Goal: Navigation & Orientation: Find specific page/section

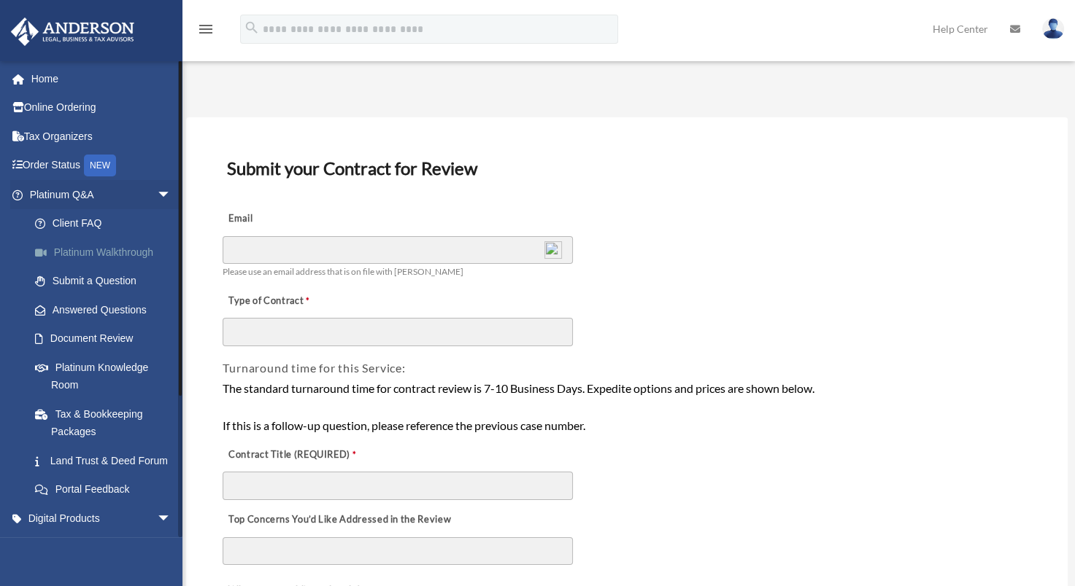
click at [107, 249] on link "Platinum Walkthrough" at bounding box center [106, 252] width 173 height 29
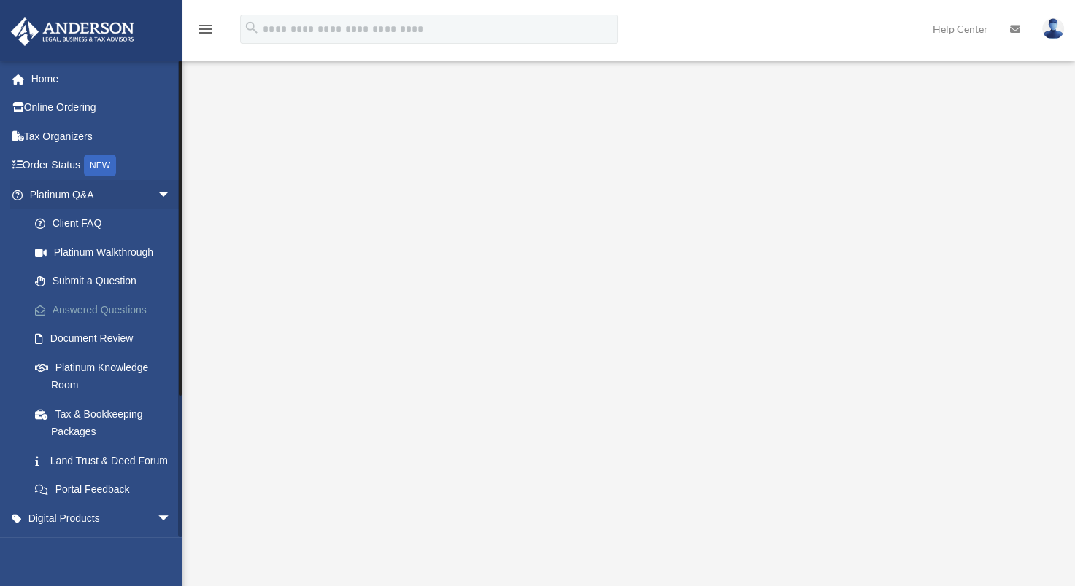
click at [92, 306] on link "Answered Questions" at bounding box center [106, 309] width 173 height 29
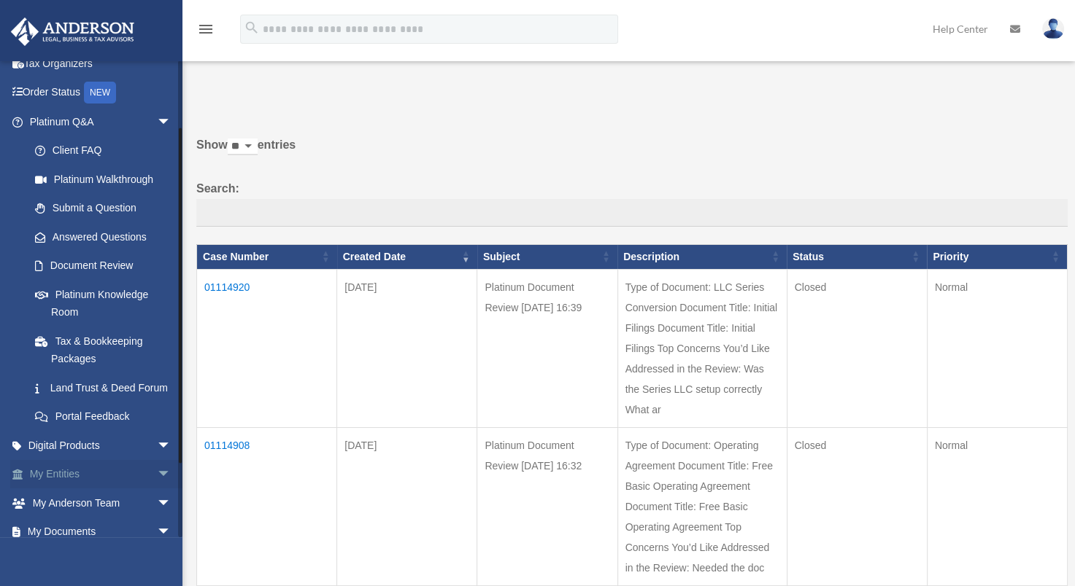
scroll to position [146, 0]
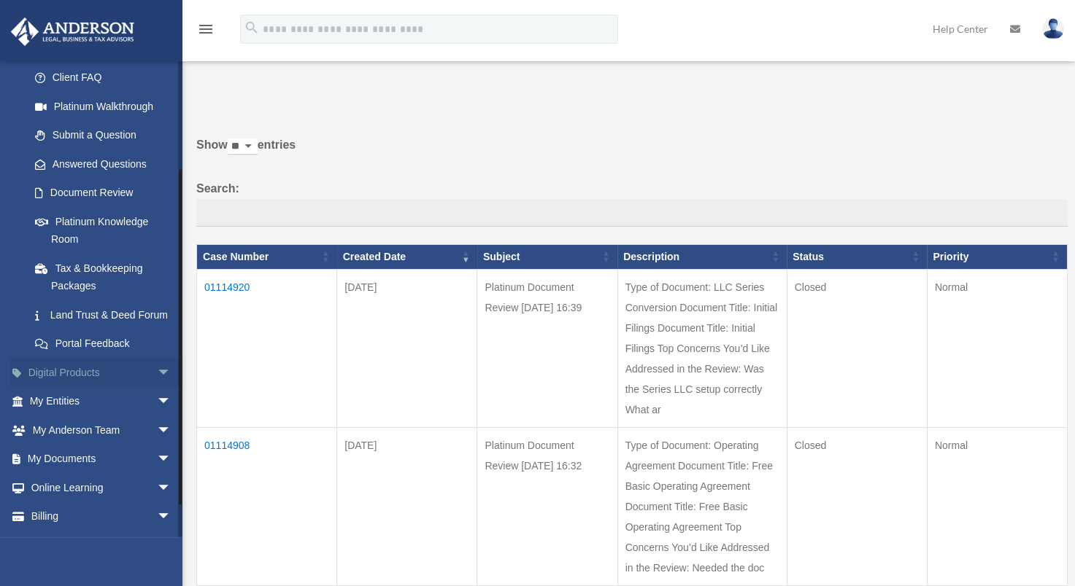
click at [157, 388] on span "arrow_drop_down" at bounding box center [171, 373] width 29 height 30
click at [157, 387] on span "arrow_drop_up" at bounding box center [171, 373] width 29 height 30
click at [157, 417] on span "arrow_drop_down" at bounding box center [171, 402] width 29 height 30
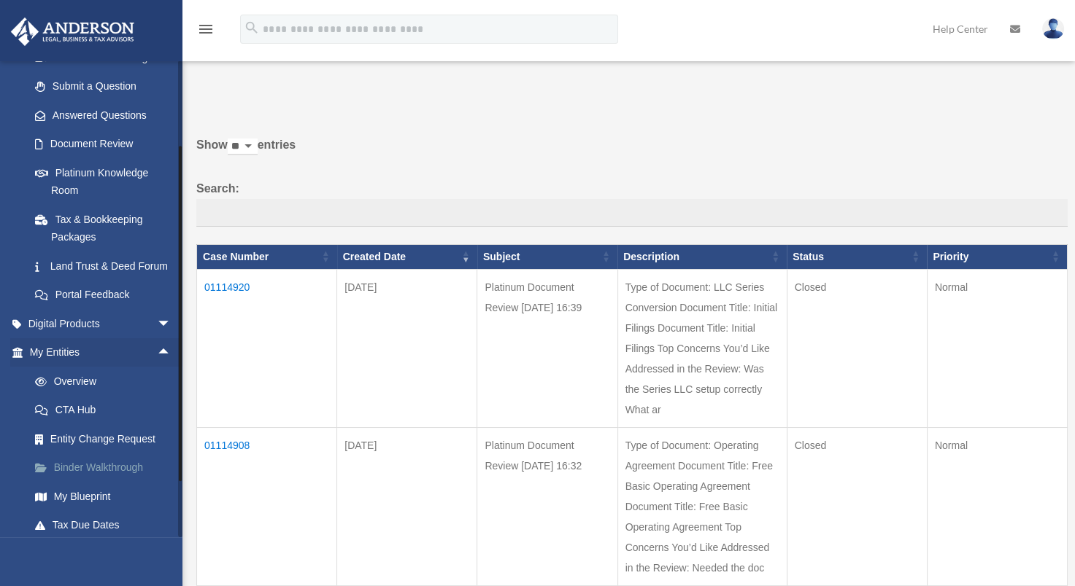
scroll to position [219, 0]
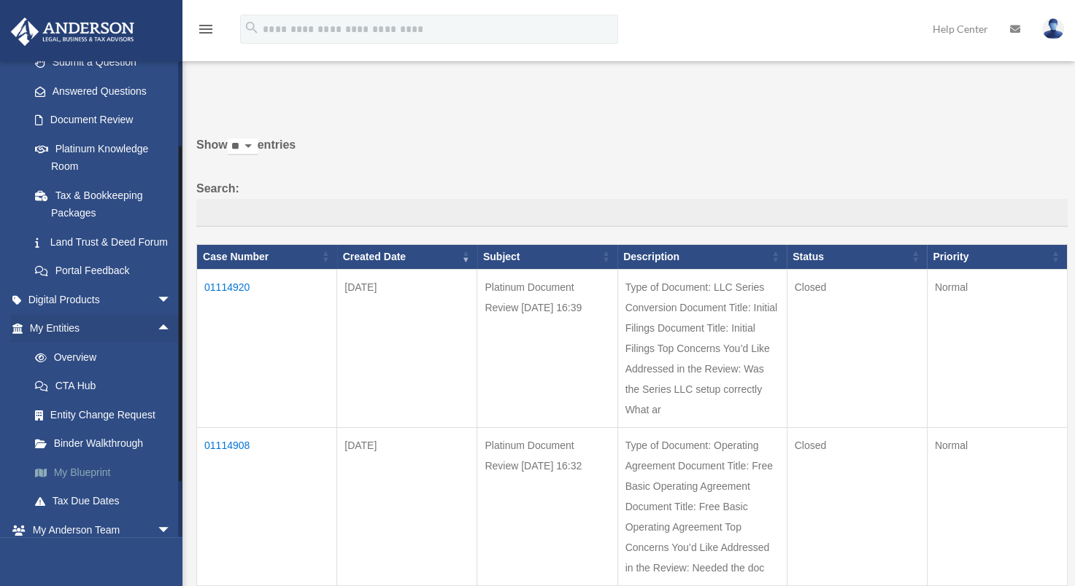
click at [82, 487] on link "My Blueprint" at bounding box center [106, 472] width 173 height 29
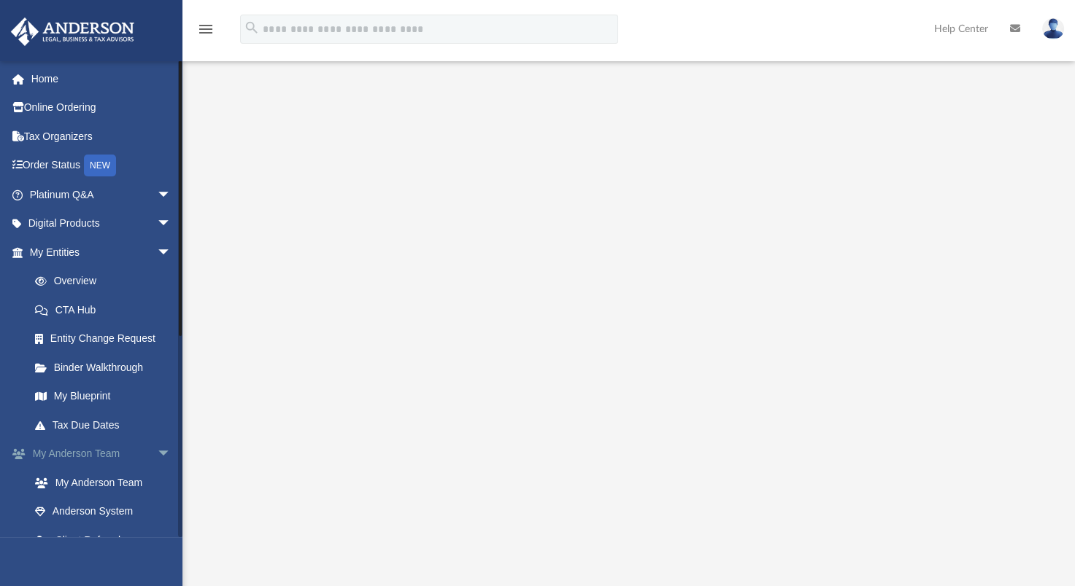
click at [157, 452] on span "arrow_drop_down" at bounding box center [171, 455] width 29 height 30
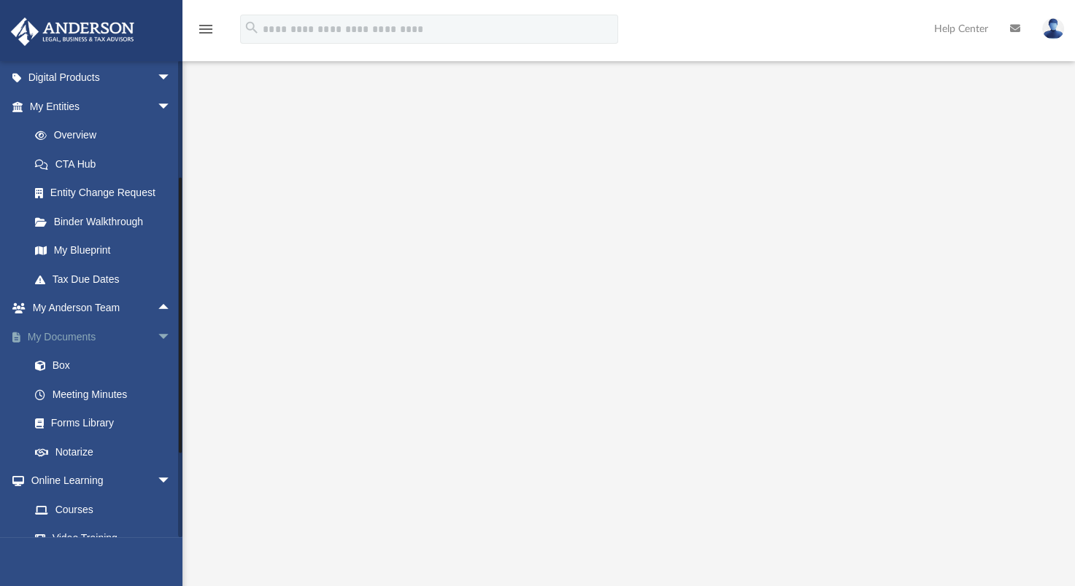
click at [157, 336] on span "arrow_drop_down" at bounding box center [171, 337] width 29 height 30
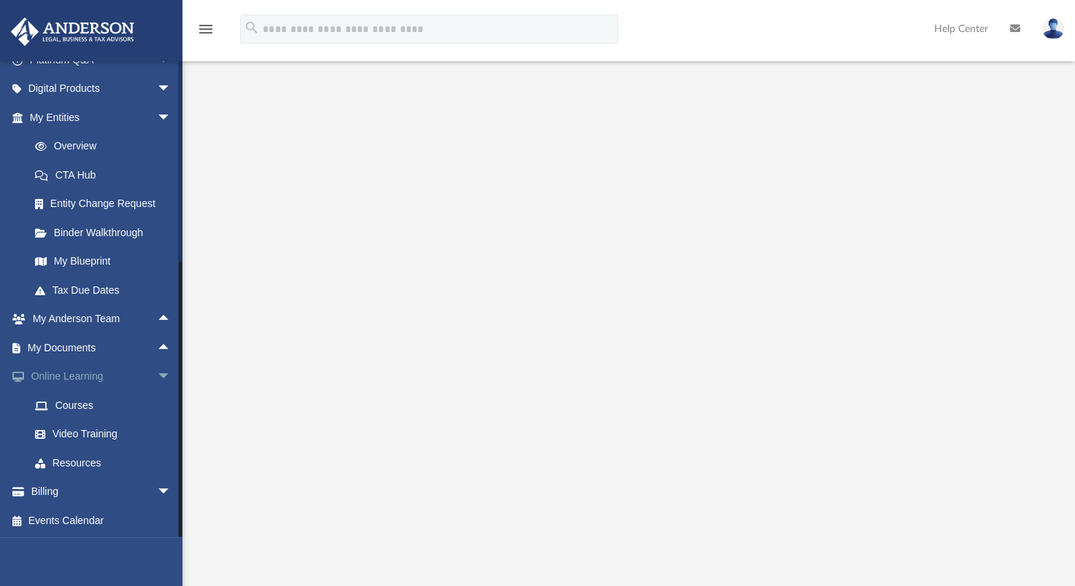
click at [157, 376] on span "arrow_drop_down" at bounding box center [171, 378] width 29 height 30
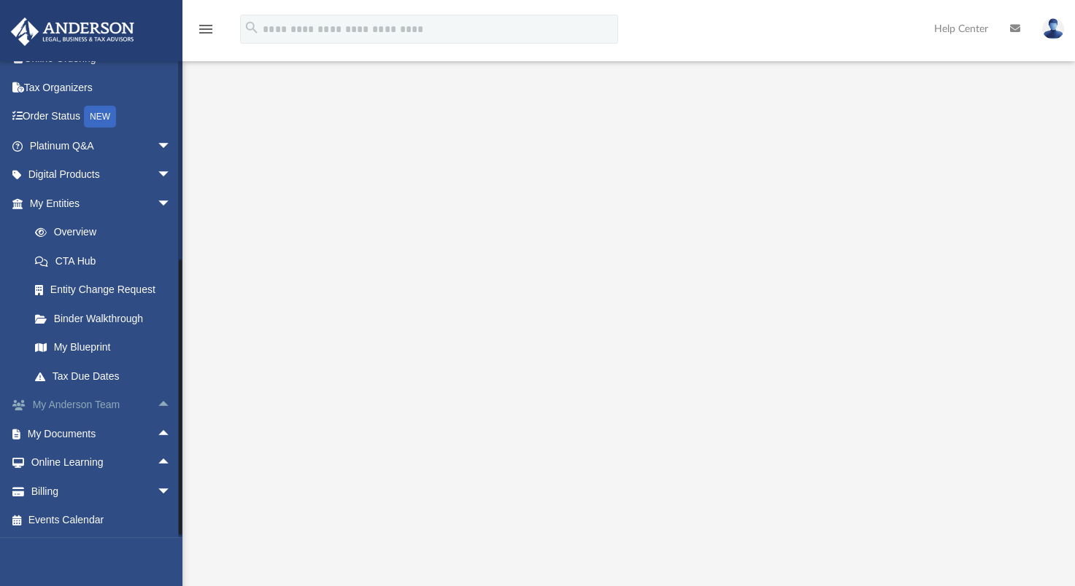
click at [157, 400] on span "arrow_drop_up" at bounding box center [171, 406] width 29 height 30
click at [101, 460] on link "Anderson System" at bounding box center [106, 463] width 173 height 29
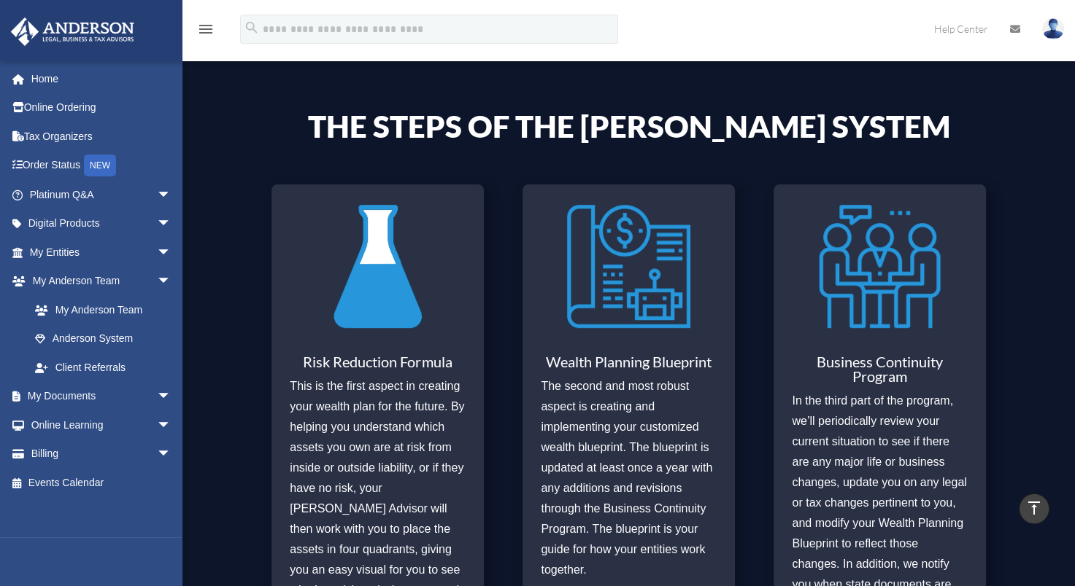
scroll to position [365, 0]
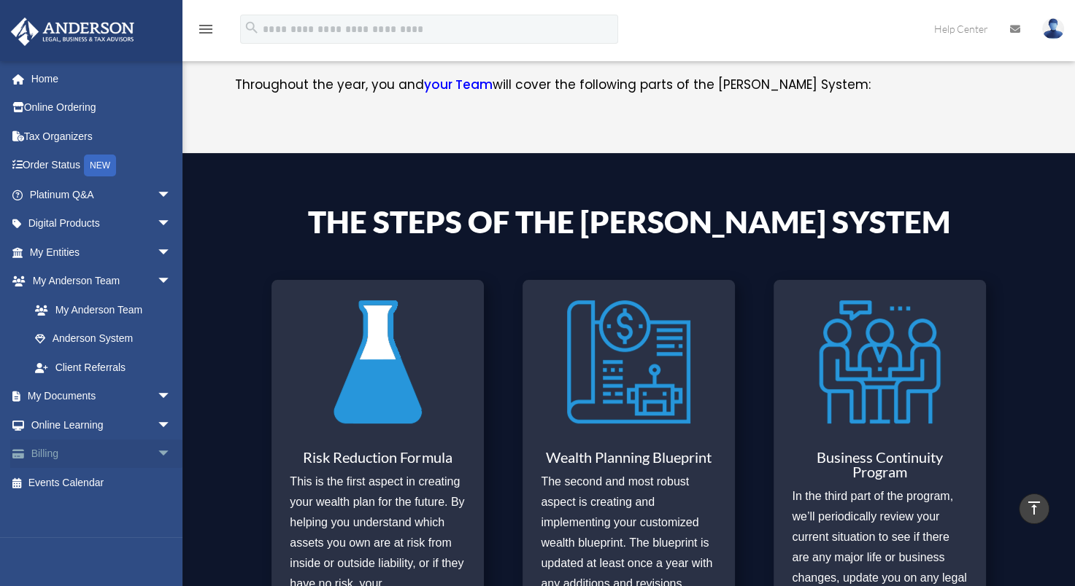
click at [157, 452] on span "arrow_drop_down" at bounding box center [171, 455] width 29 height 30
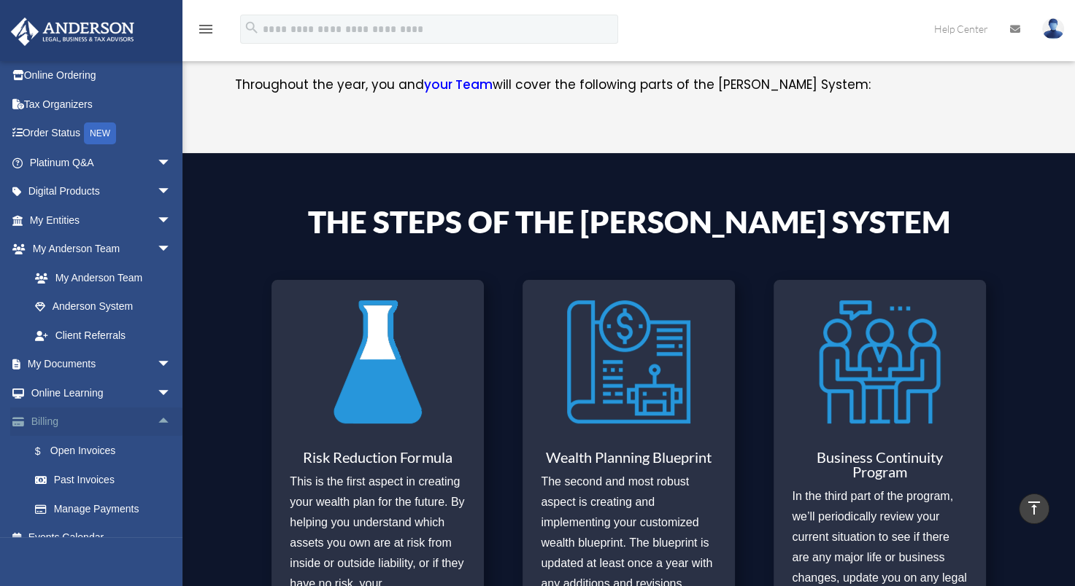
scroll to position [50, 0]
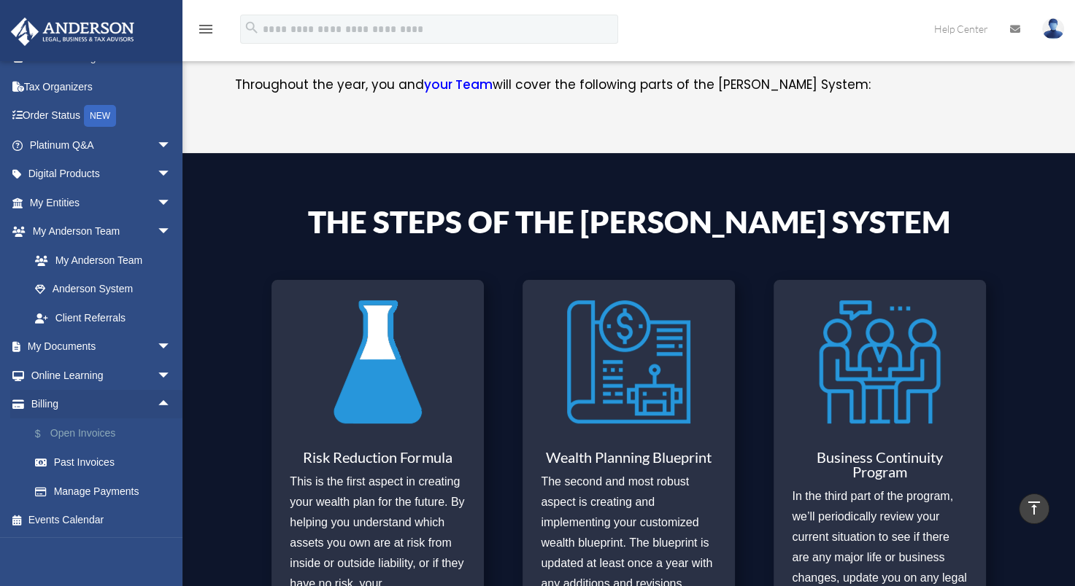
click at [67, 430] on link "$ Open Invoices" at bounding box center [106, 434] width 173 height 30
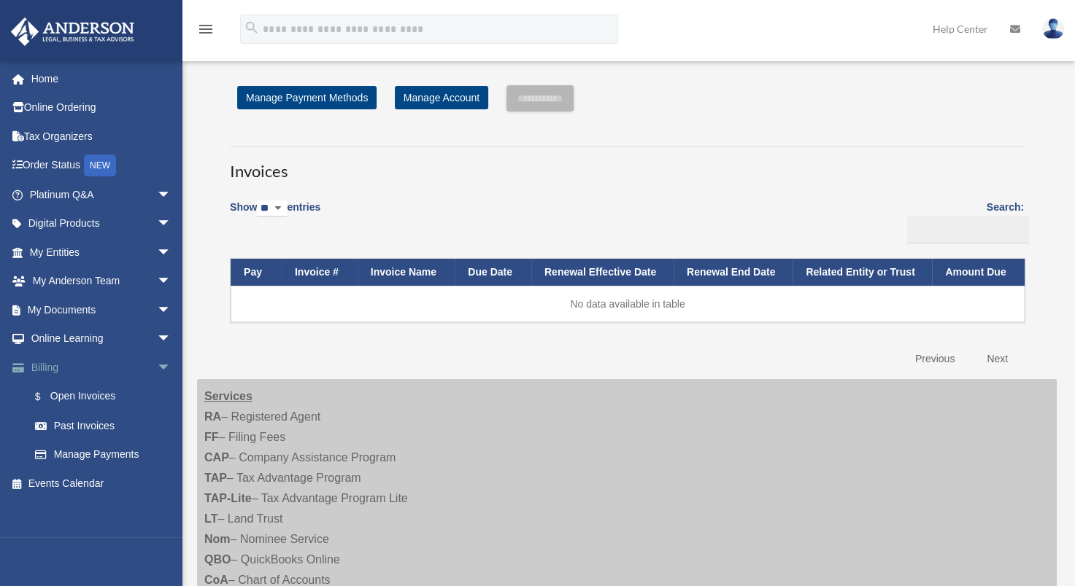
click at [157, 362] on span "arrow_drop_down" at bounding box center [171, 368] width 29 height 30
click at [76, 398] on link "Events Calendar" at bounding box center [101, 396] width 183 height 29
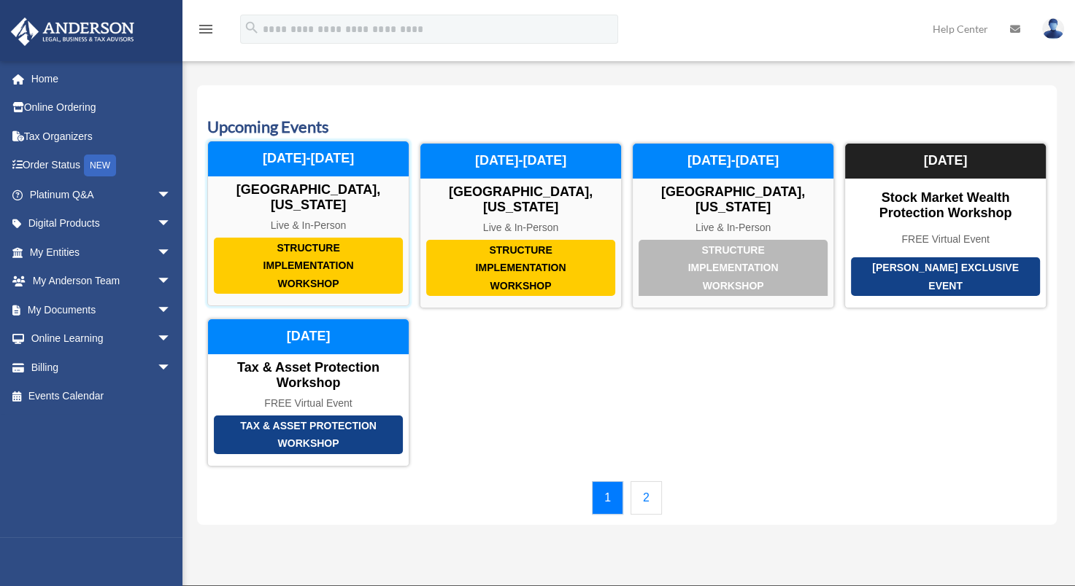
click at [295, 187] on div "[GEOGRAPHIC_DATA], [US_STATE]" at bounding box center [308, 197] width 201 height 31
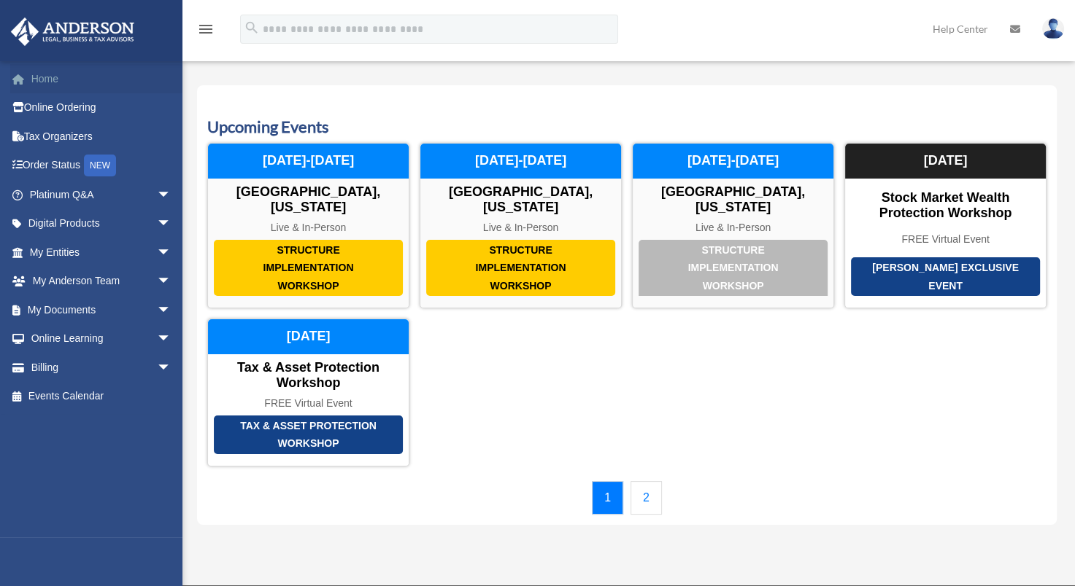
click at [51, 81] on link "Home" at bounding box center [101, 78] width 183 height 29
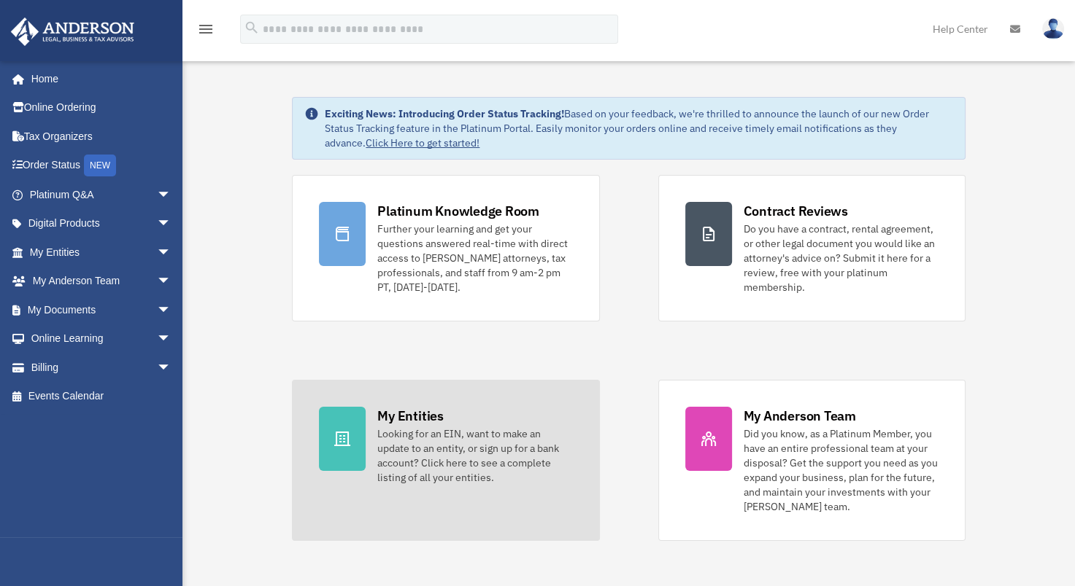
click at [391, 419] on div "My Entities" at bounding box center [410, 416] width 66 height 18
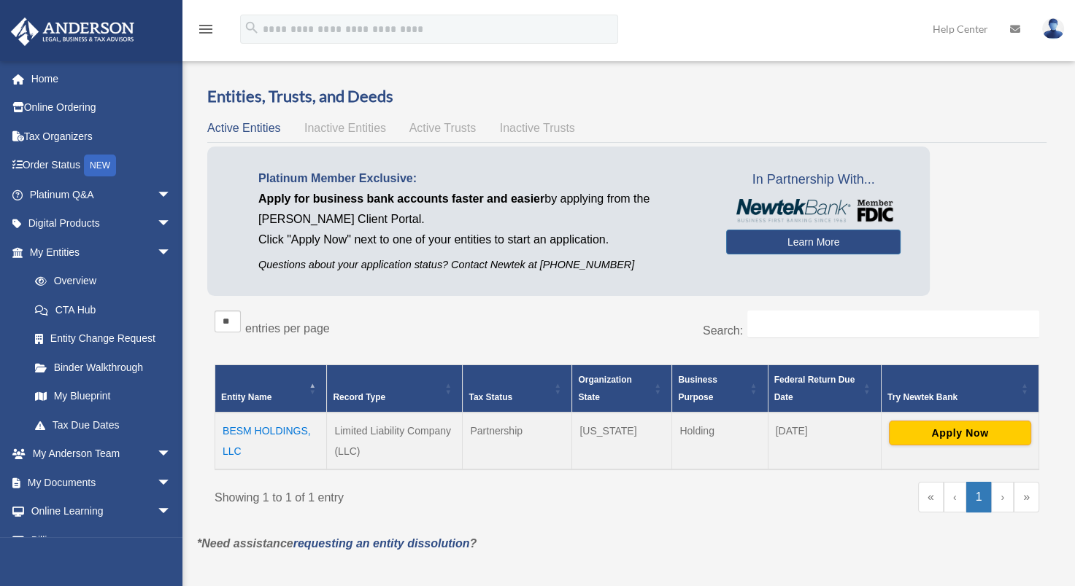
click at [428, 131] on span "Active Trusts" at bounding box center [442, 128] width 67 height 12
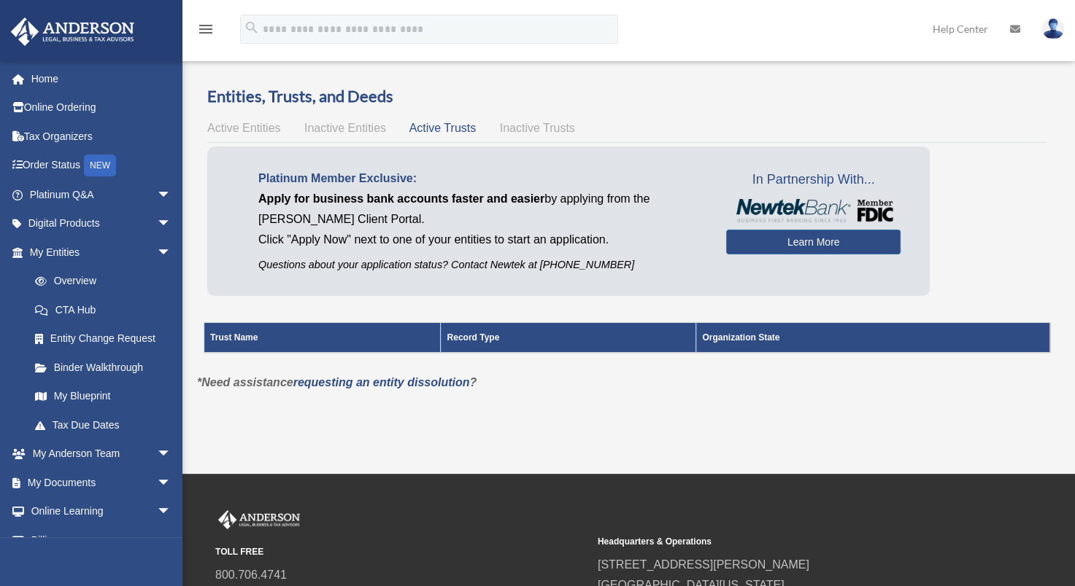
click at [354, 123] on span "Inactive Entities" at bounding box center [345, 128] width 82 height 12
click at [261, 126] on span "Active Entities" at bounding box center [243, 128] width 73 height 12
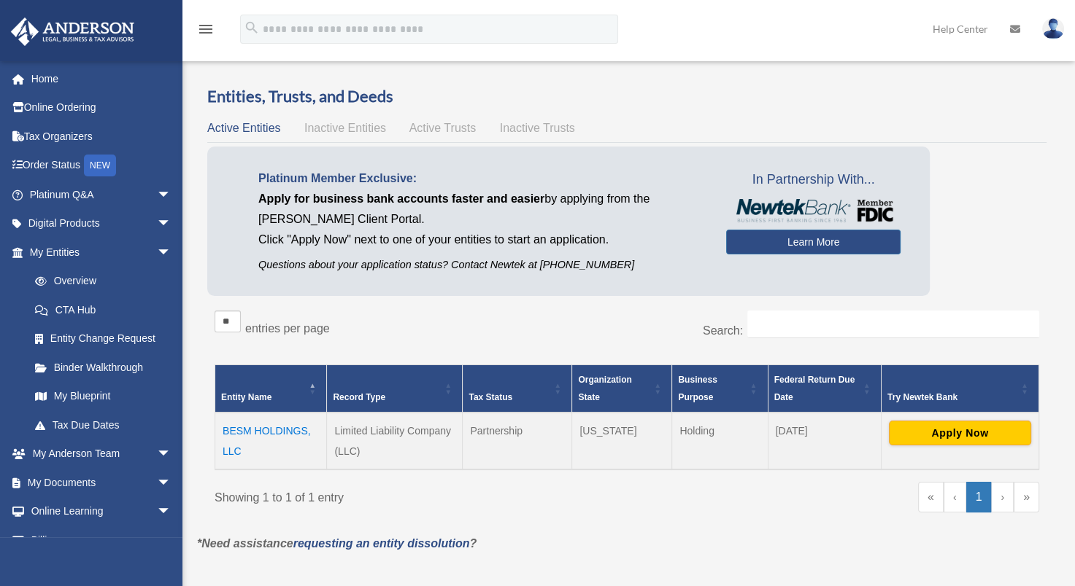
click at [276, 430] on td "BESM HOLDINGS, LLC" at bounding box center [271, 441] width 112 height 57
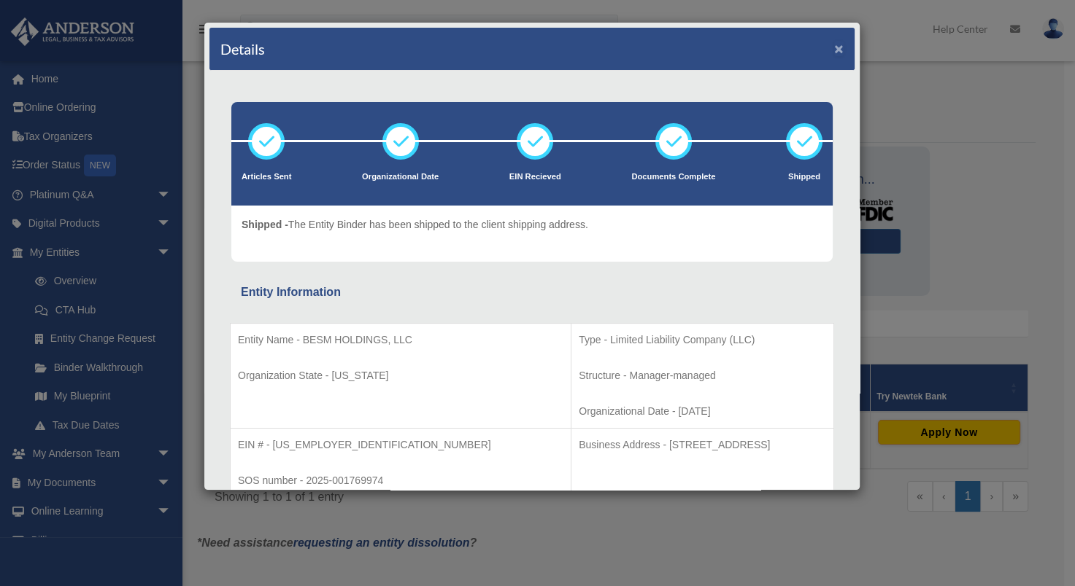
click at [834, 47] on button "×" at bounding box center [838, 48] width 9 height 15
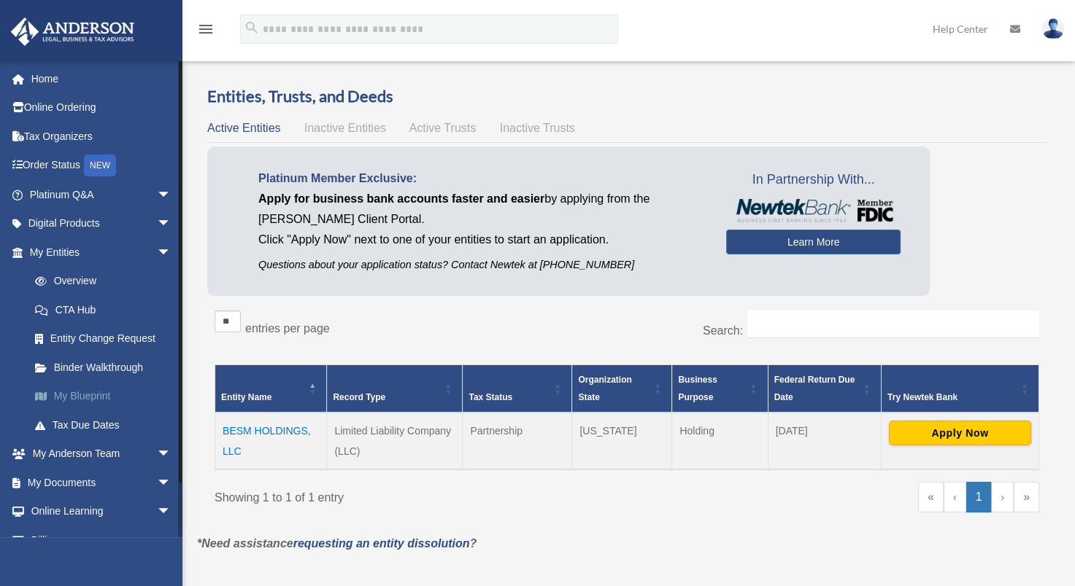
click at [89, 396] on link "My Blueprint" at bounding box center [106, 396] width 173 height 29
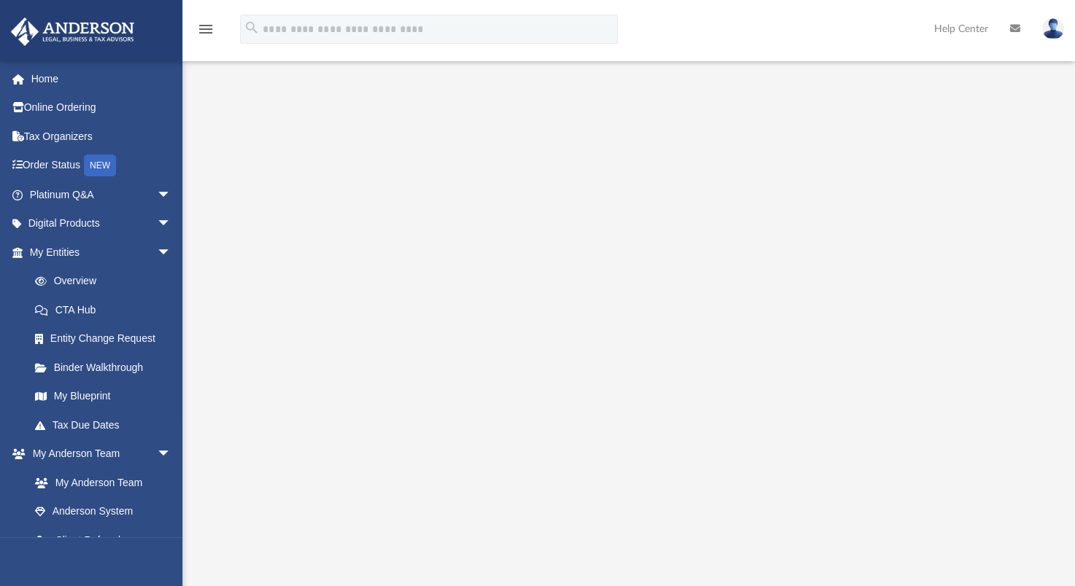
scroll to position [146, 0]
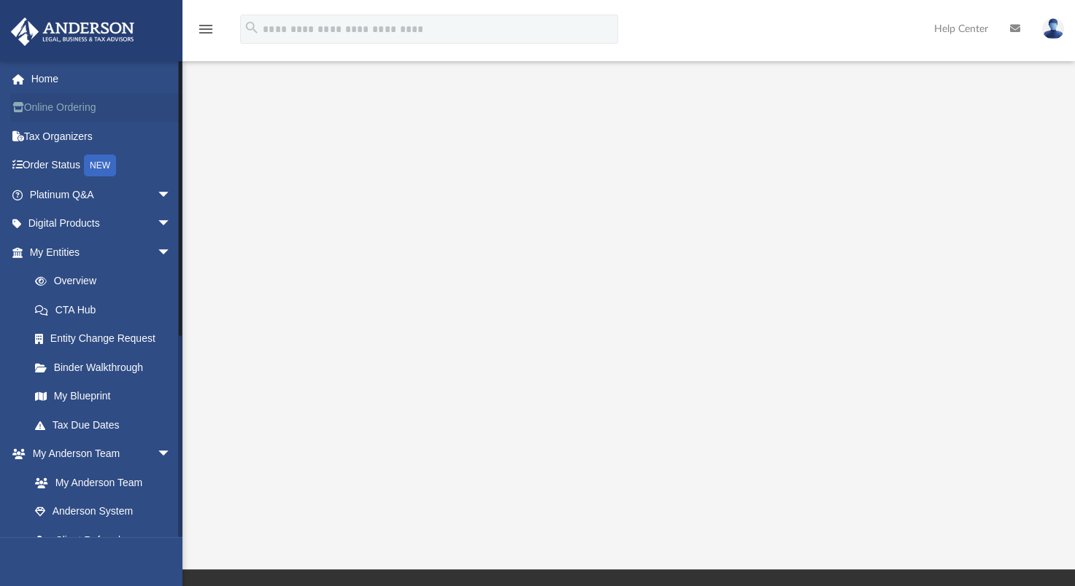
click at [60, 105] on link "Online Ordering" at bounding box center [101, 107] width 183 height 29
